Goal: Task Accomplishment & Management: Use online tool/utility

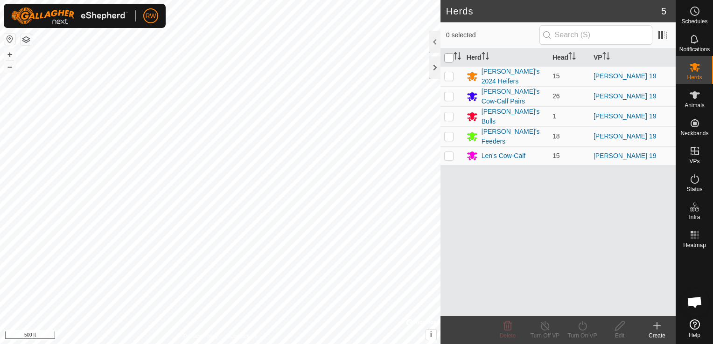
click at [446, 58] on input "checkbox" at bounding box center [448, 57] width 9 height 9
checkbox input "true"
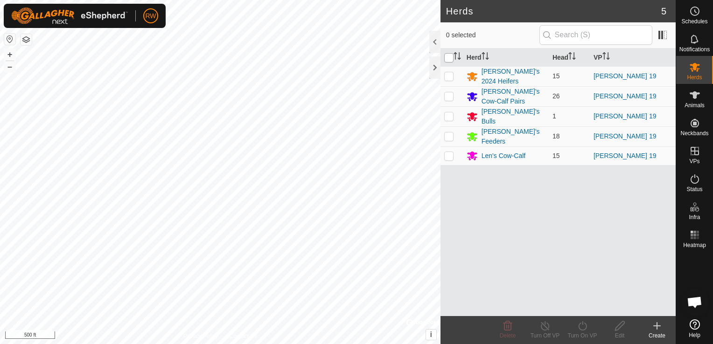
checkbox input "true"
click at [578, 328] on icon at bounding box center [582, 325] width 12 height 11
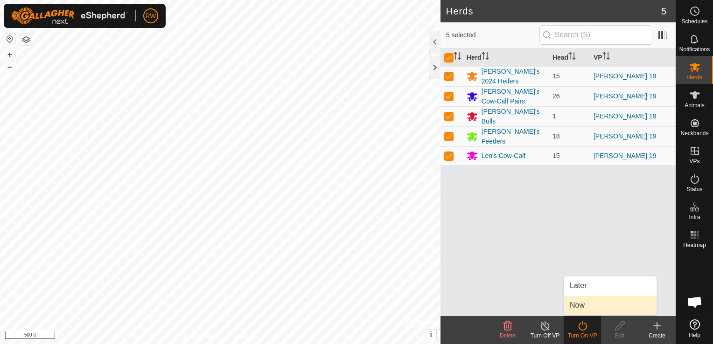
click at [591, 304] on link "Now" at bounding box center [610, 305] width 92 height 19
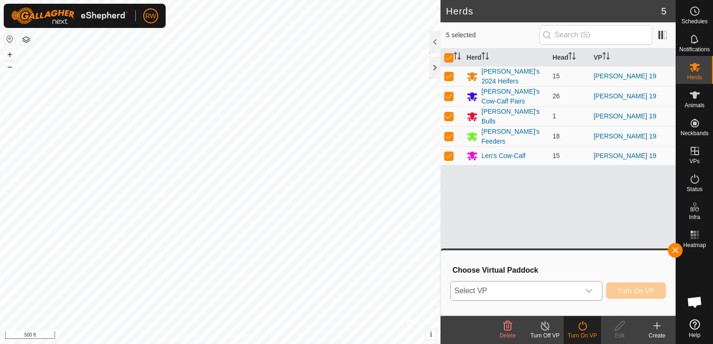
click at [590, 291] on icon "dropdown trigger" at bounding box center [588, 291] width 7 height 4
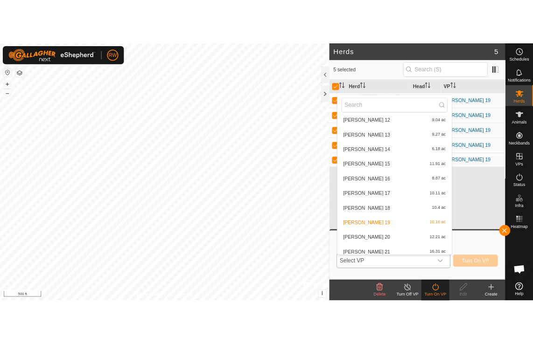
scroll to position [131, 0]
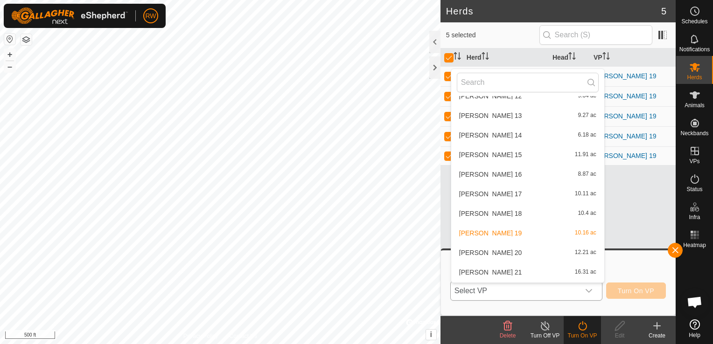
click at [490, 251] on li "[PERSON_NAME] 20 12.21 ac" at bounding box center [527, 252] width 153 height 19
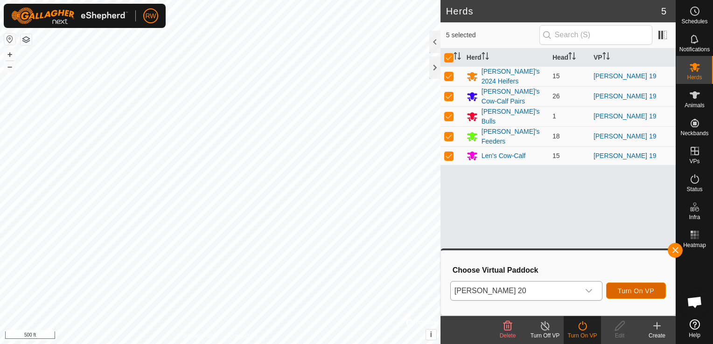
click at [642, 290] on span "Turn On VP" at bounding box center [636, 290] width 36 height 7
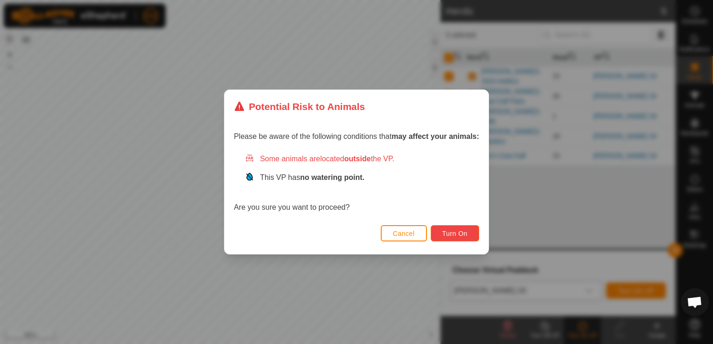
click at [463, 230] on span "Turn On" at bounding box center [454, 233] width 25 height 7
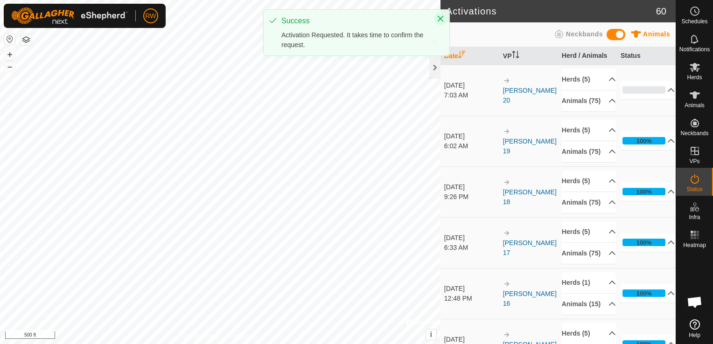
click at [439, 18] on icon "Close" at bounding box center [440, 18] width 7 height 7
